Goal: Book appointment/travel/reservation

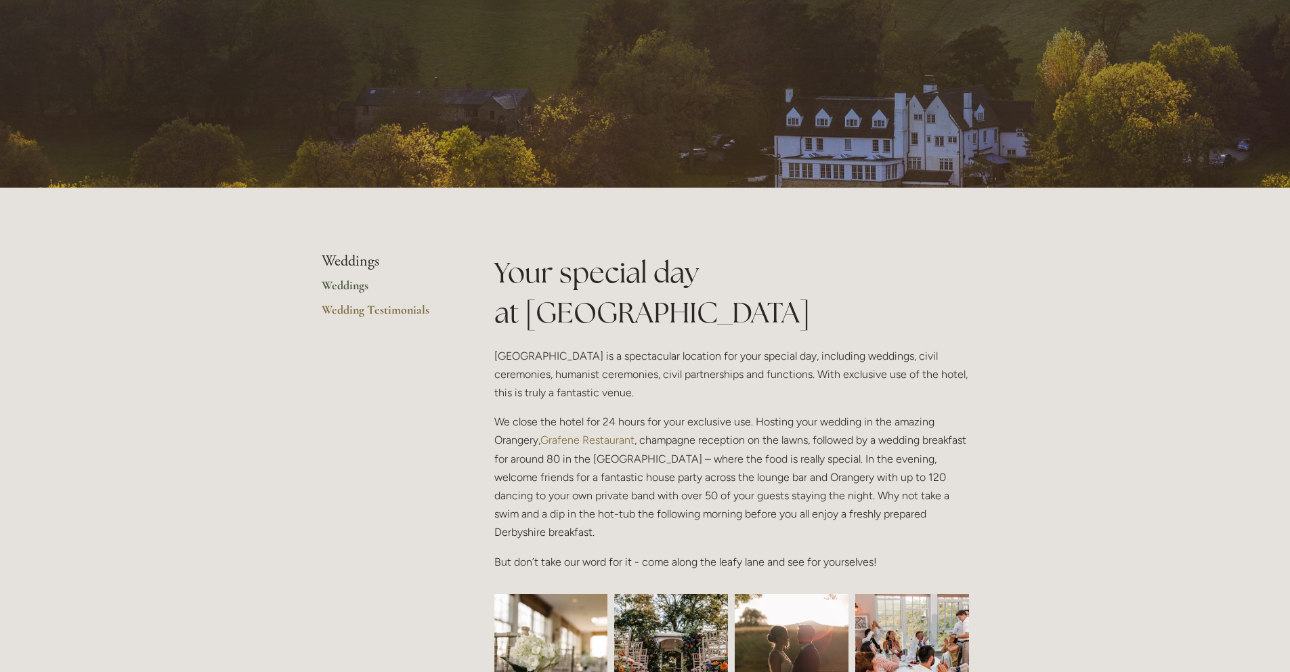
scroll to position [96, 0]
click at [355, 290] on link "Weddings" at bounding box center [386, 290] width 129 height 24
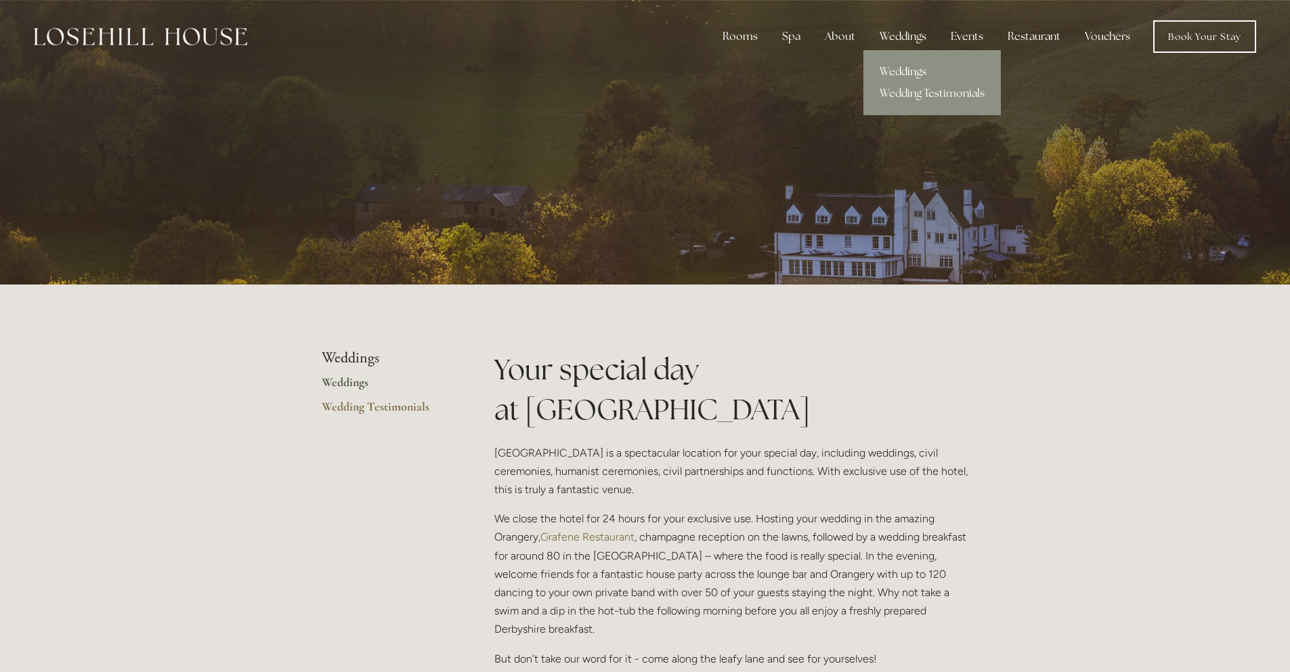
click at [905, 39] on div "Weddings" at bounding box center [903, 36] width 68 height 27
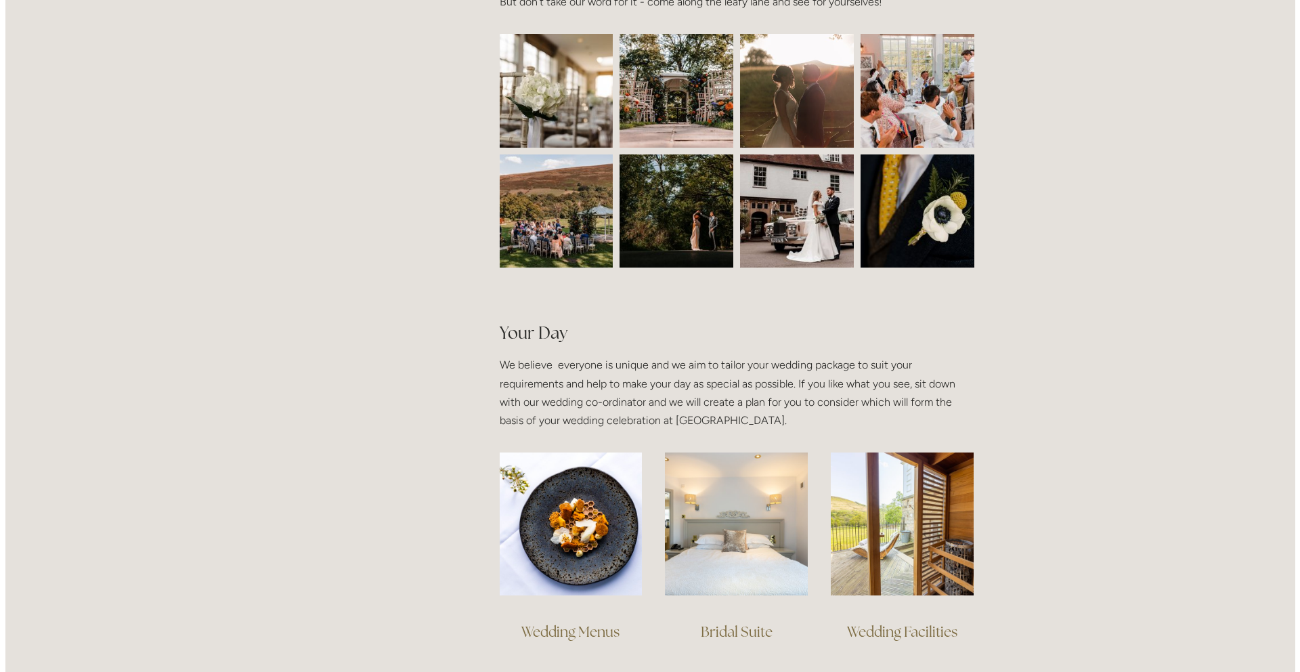
scroll to position [608, 0]
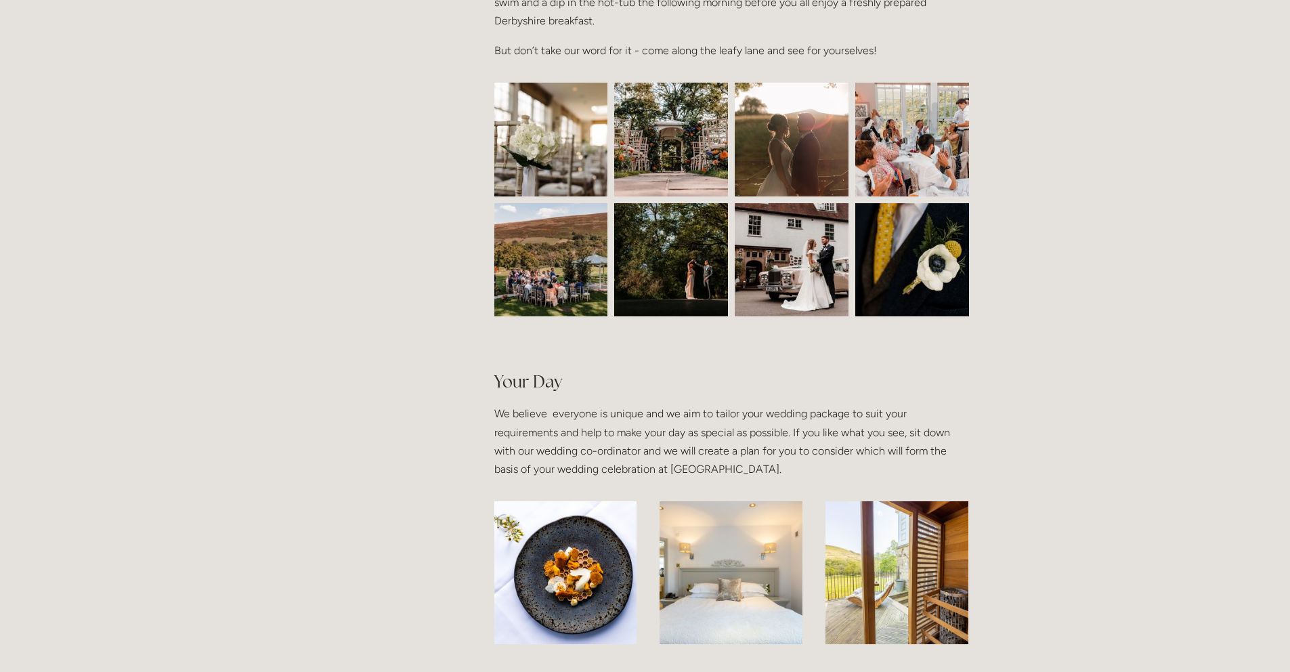
click at [559, 175] on img at bounding box center [551, 140] width 171 height 114
